Goal: Information Seeking & Learning: Learn about a topic

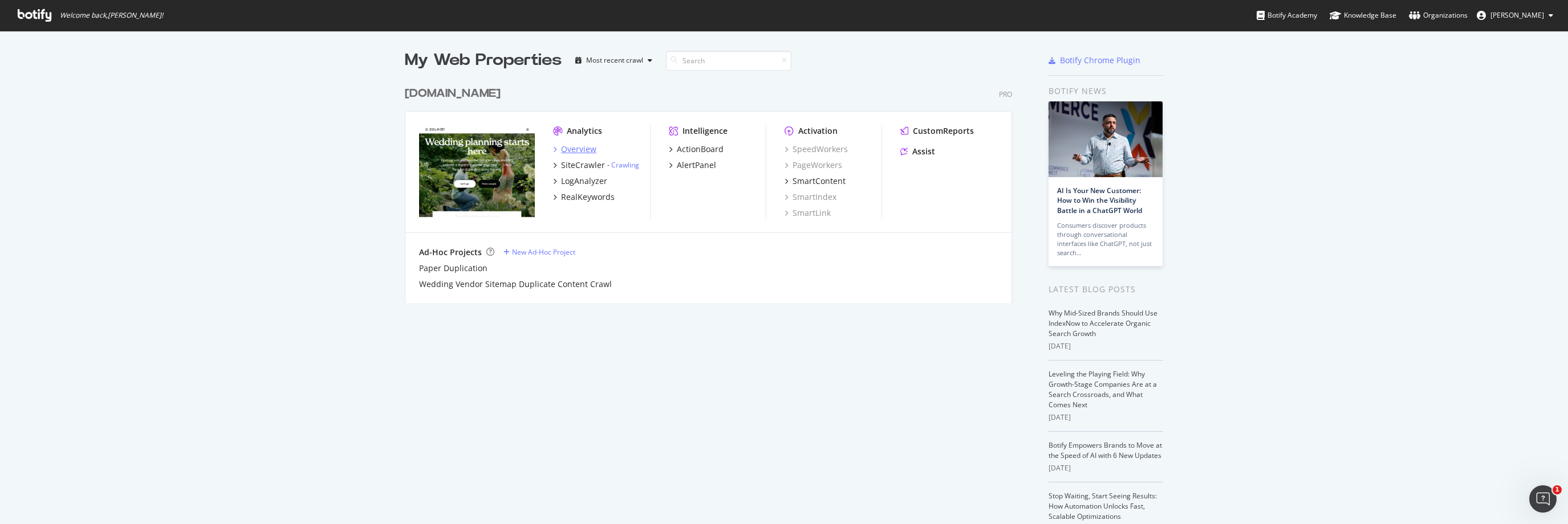
click at [569, 148] on div "Overview" at bounding box center [578, 149] width 35 height 11
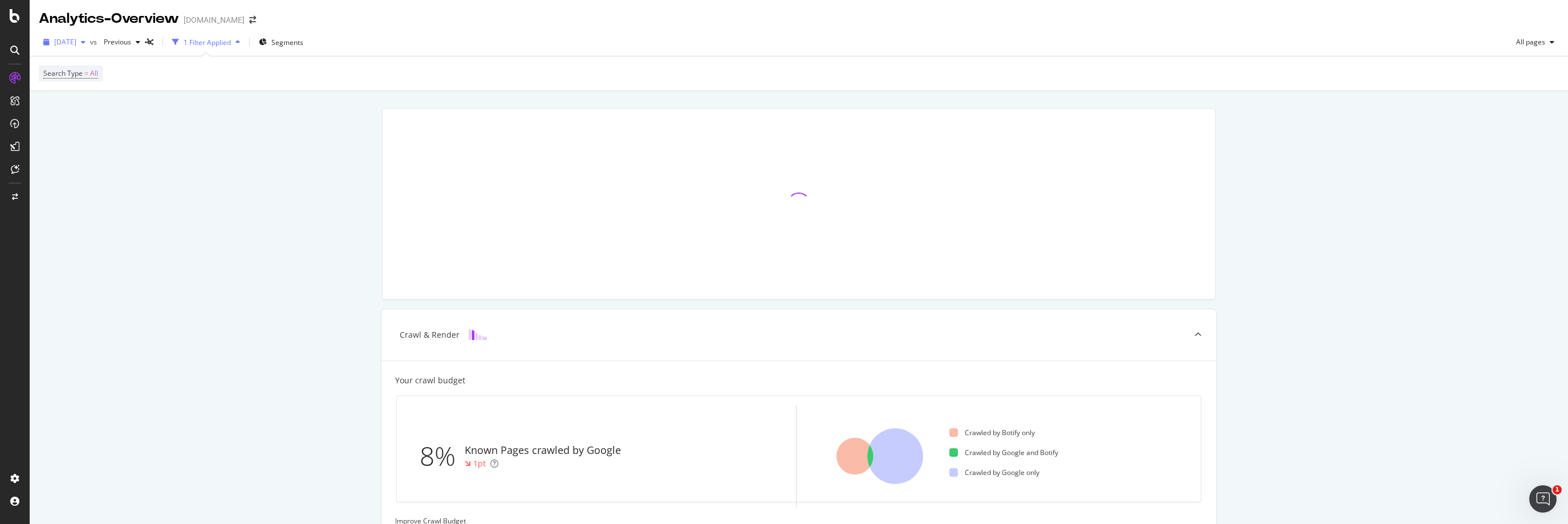
click at [77, 40] on span "[DATE]" at bounding box center [65, 42] width 22 height 10
click at [469, 335] on img at bounding box center [478, 335] width 19 height 11
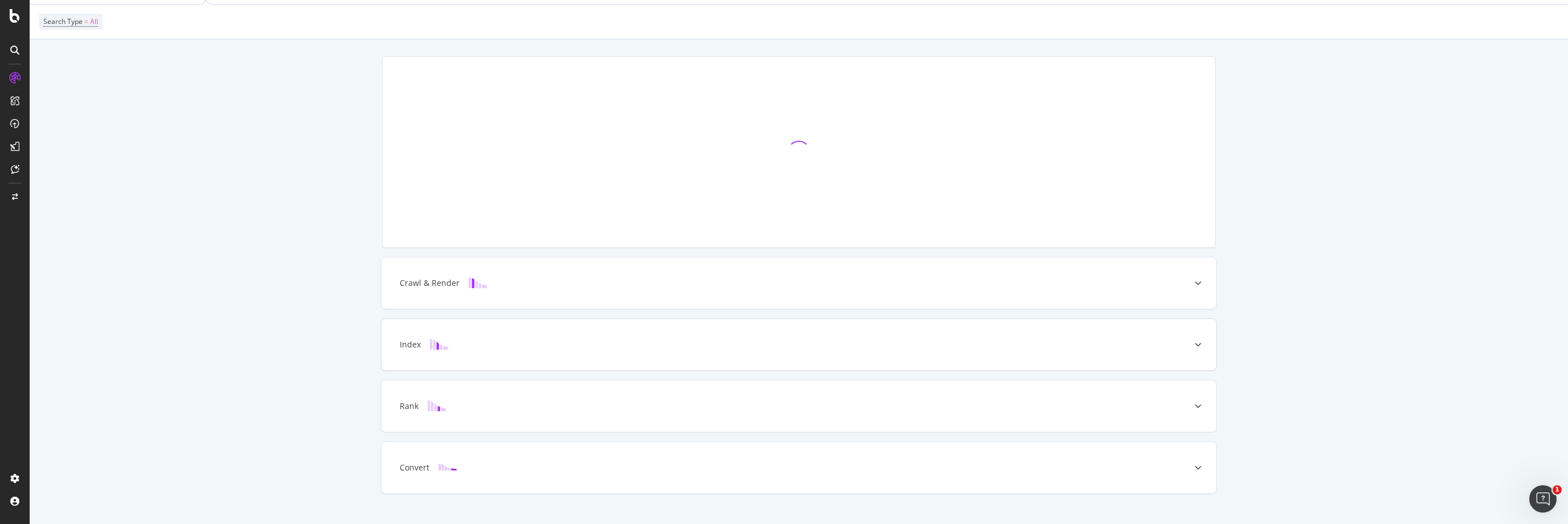
scroll to position [71, 0]
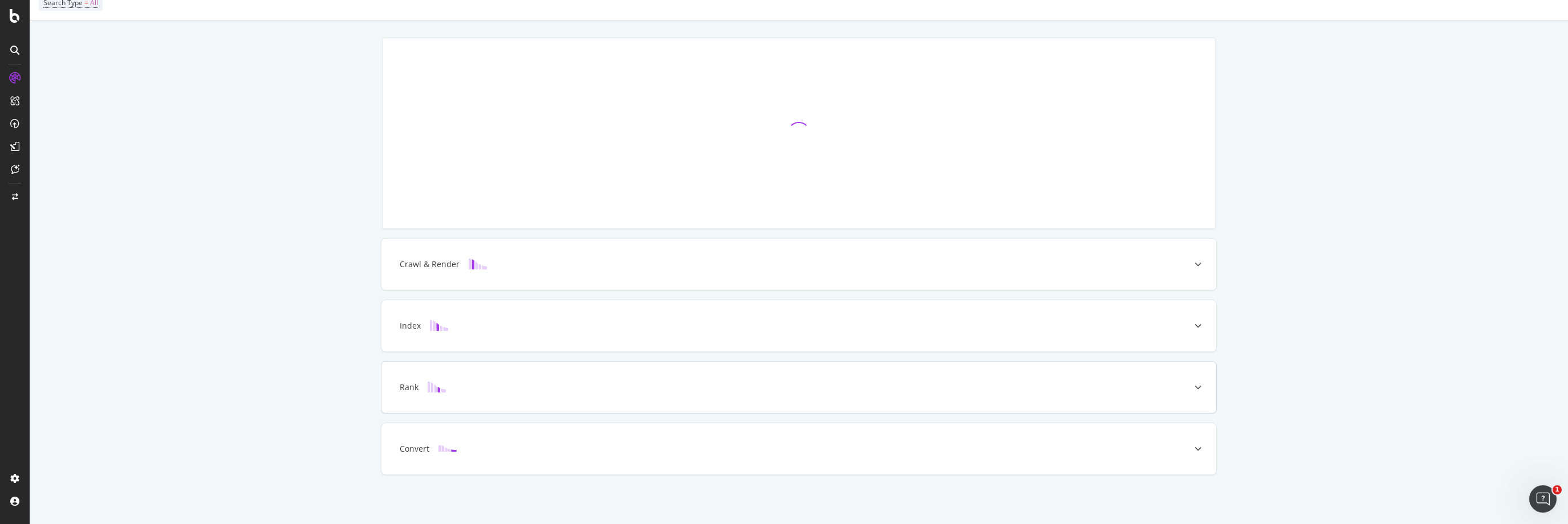
click at [1195, 386] on icon at bounding box center [1198, 387] width 7 height 7
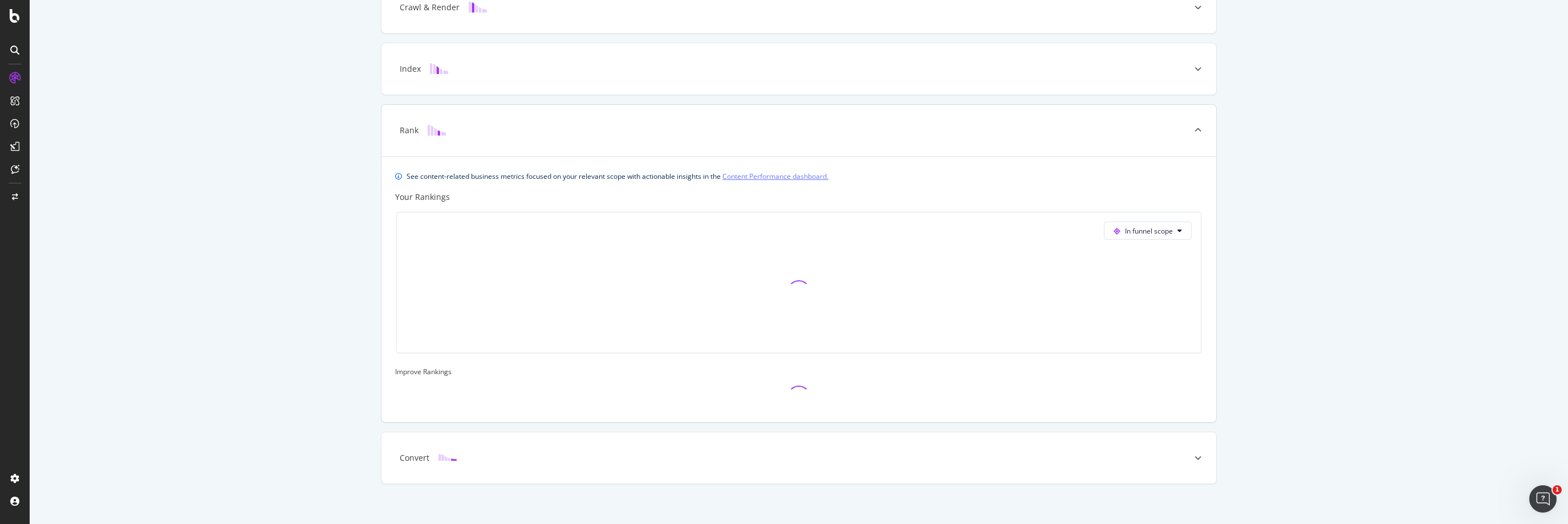
scroll to position [338, 0]
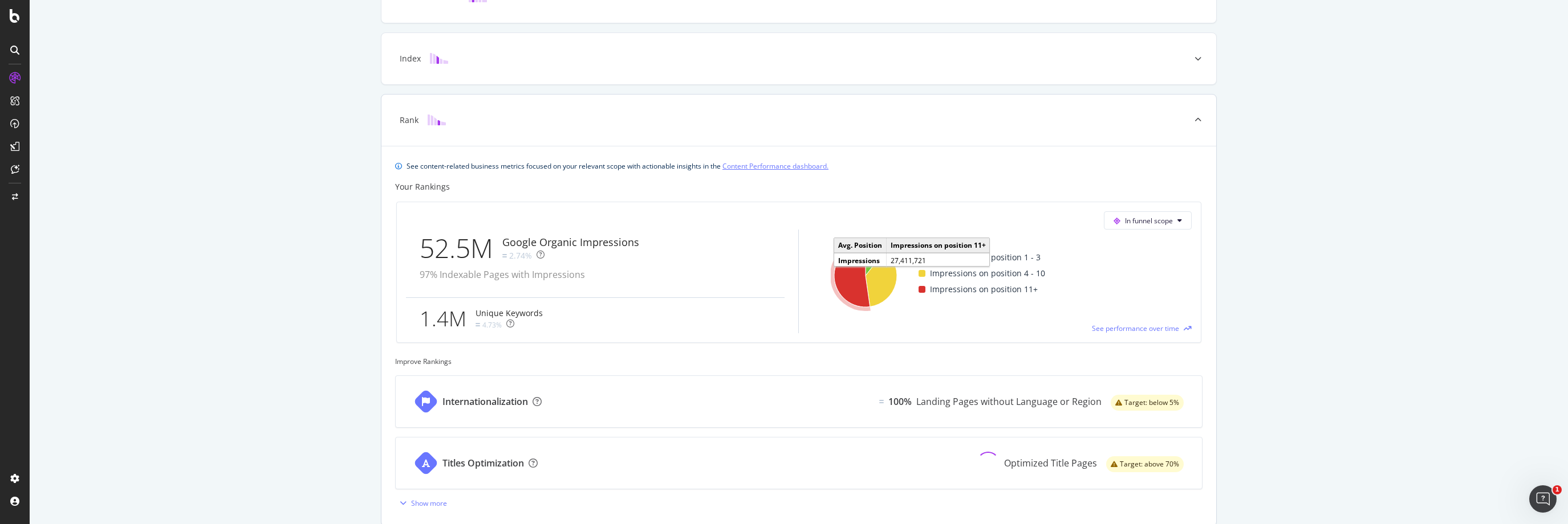
click at [846, 280] on icon "A chart." at bounding box center [852, 276] width 36 height 63
